Goal: Information Seeking & Learning: Learn about a topic

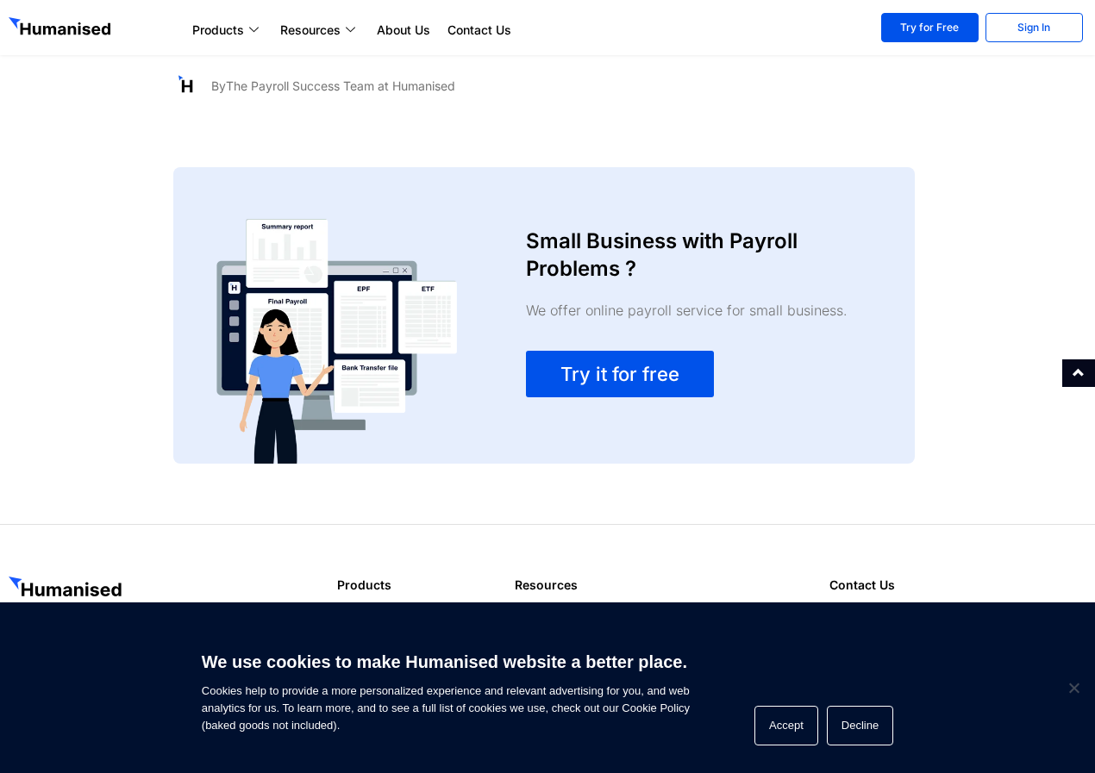
scroll to position [2554, 0]
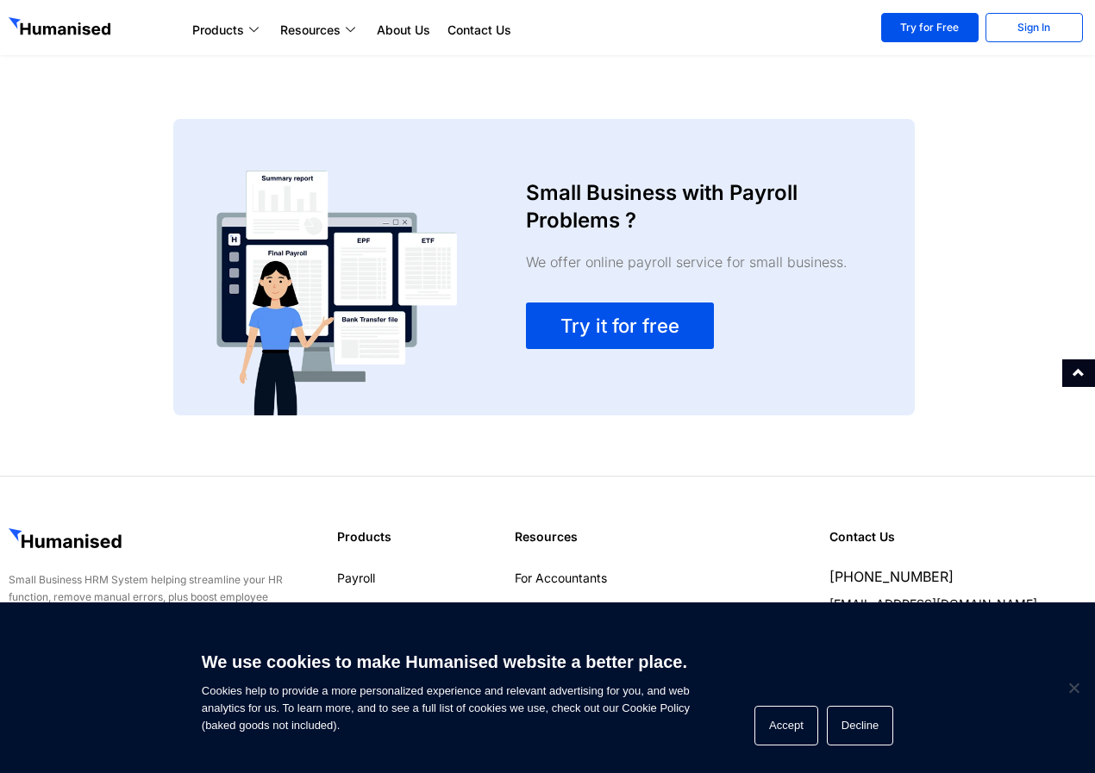
scroll to position [2554, 0]
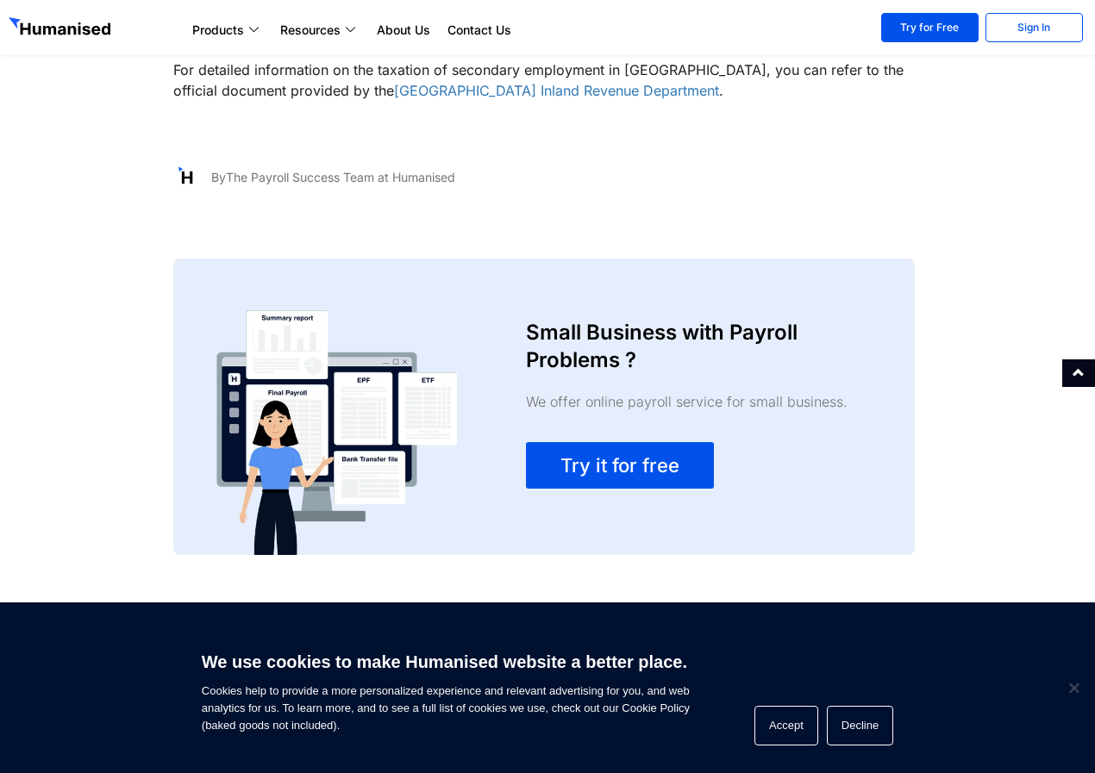
scroll to position [2554, 0]
